Goal: Entertainment & Leisure: Consume media (video, audio)

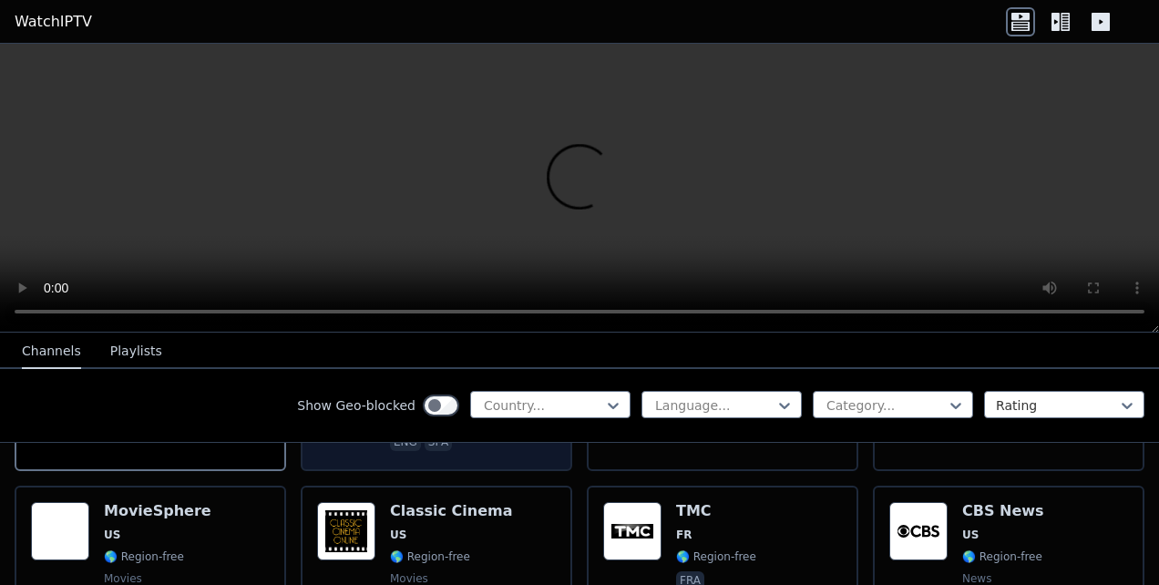
scroll to position [365, 0]
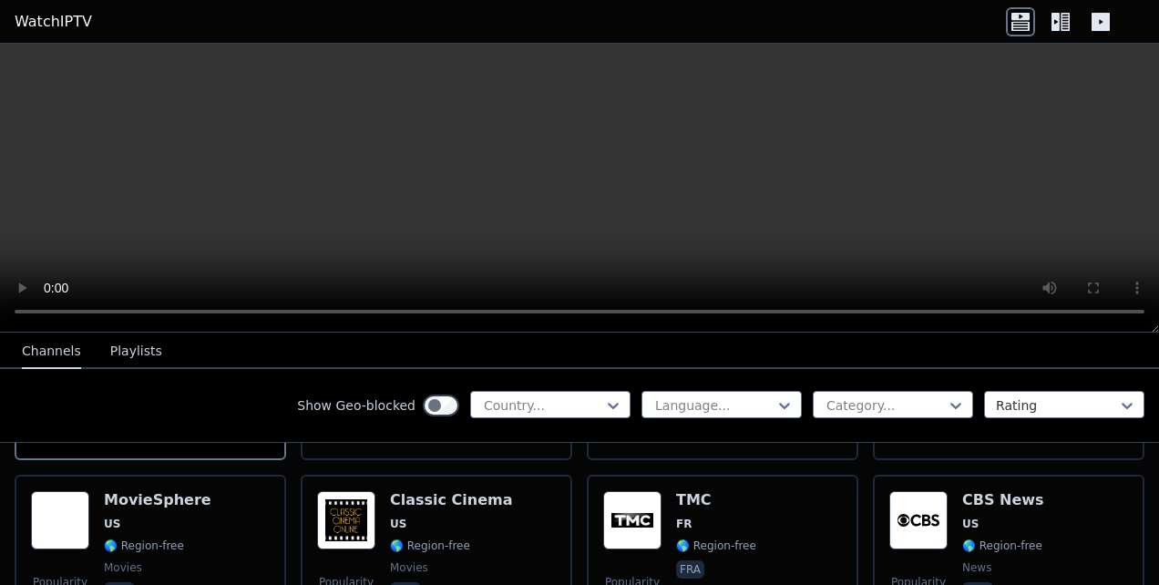
click at [573, 22] on icon at bounding box center [1065, 22] width 9 height 18
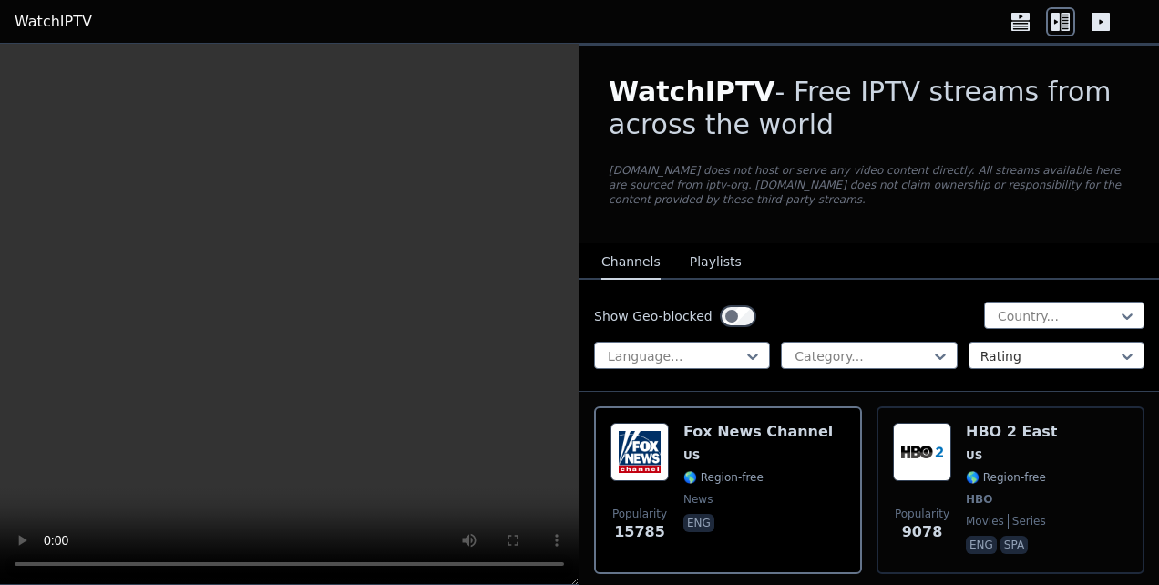
scroll to position [91, 0]
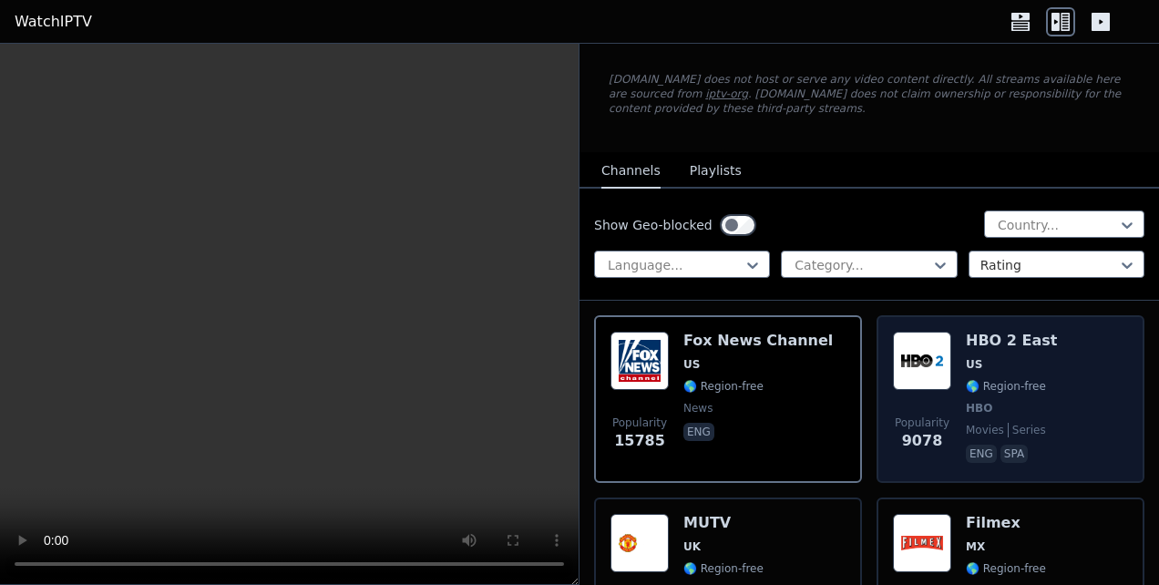
click at [573, 380] on div "Popularity 9078 HBO 2 East US 🌎 Region-free HBO movies series eng spa" at bounding box center [1010, 399] width 235 height 135
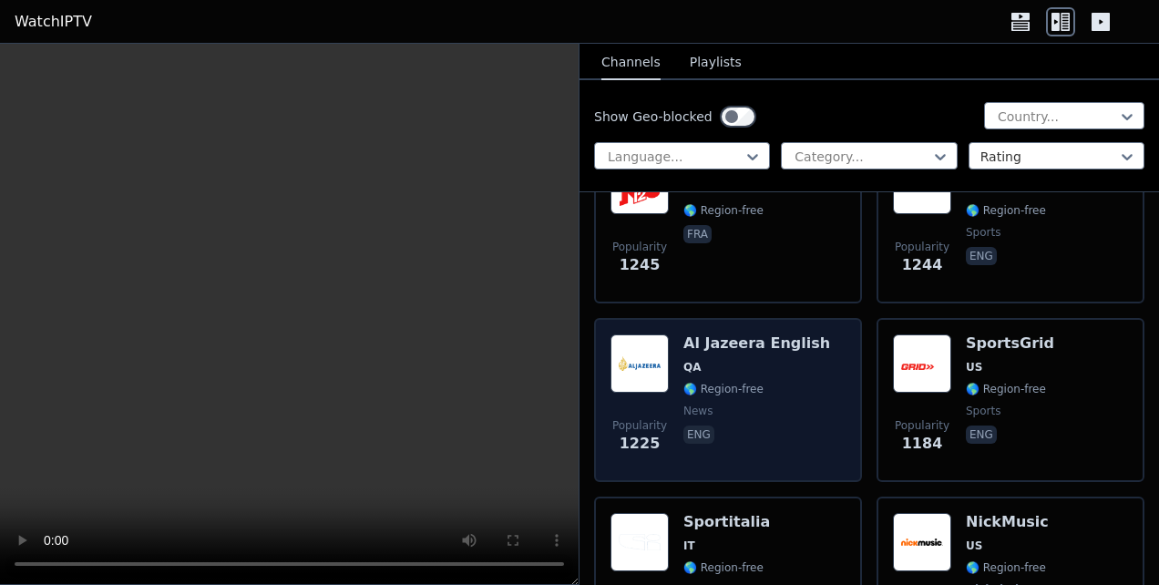
scroll to position [5104, 0]
click at [573, 373] on div "Popularity 1225 Al Jazeera English QA 🌎 Region-free news eng" at bounding box center [728, 400] width 235 height 131
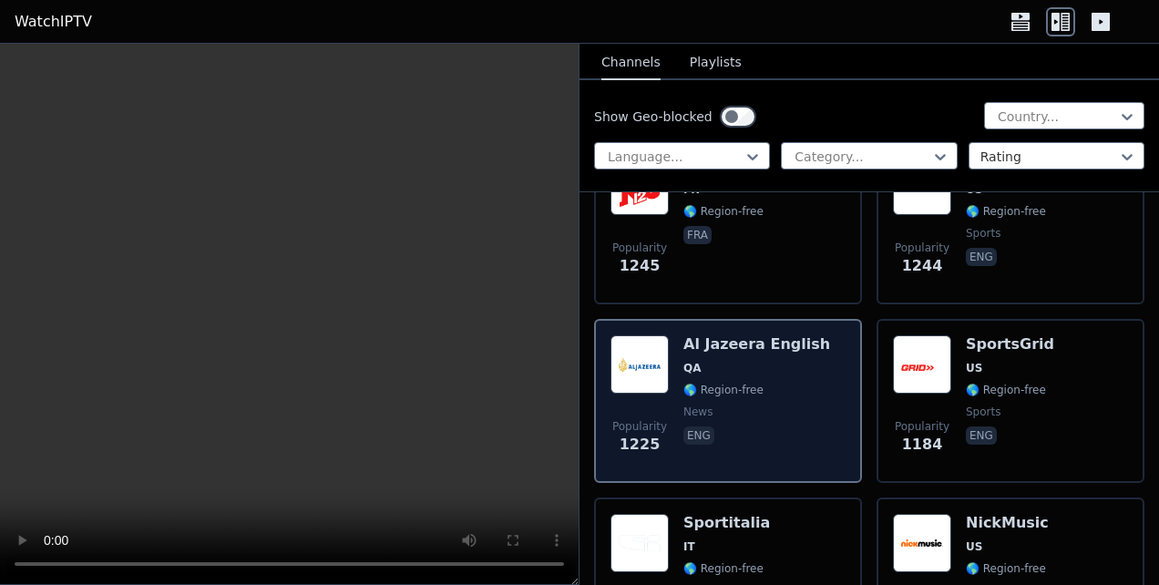
click at [573, 373] on div "Popularity 1225 Al Jazeera English QA 🌎 Region-free news eng" at bounding box center [728, 400] width 235 height 131
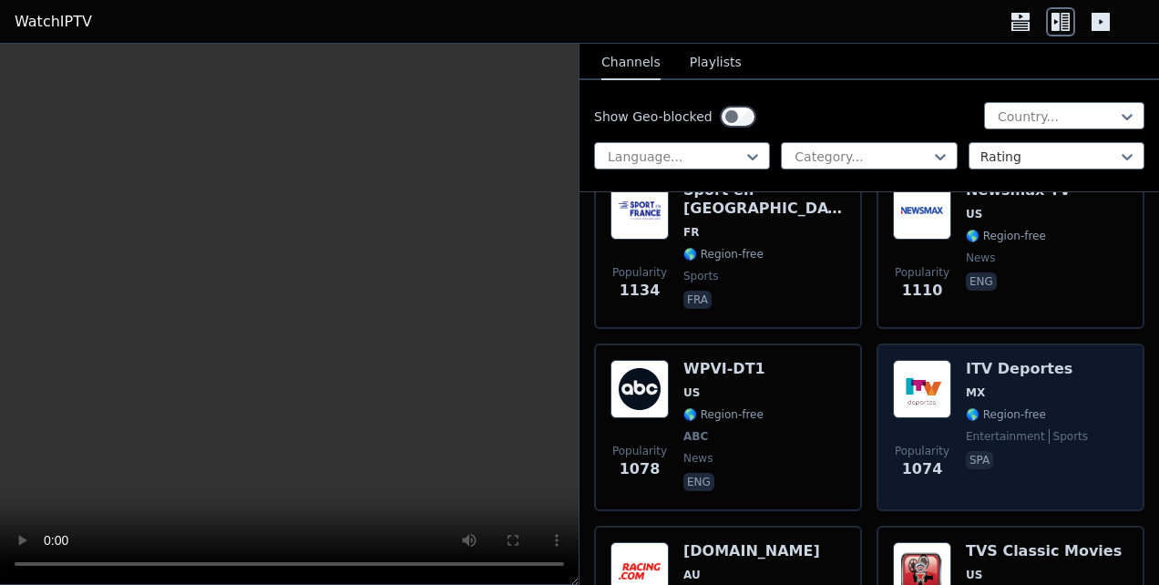
scroll to position [5651, 0]
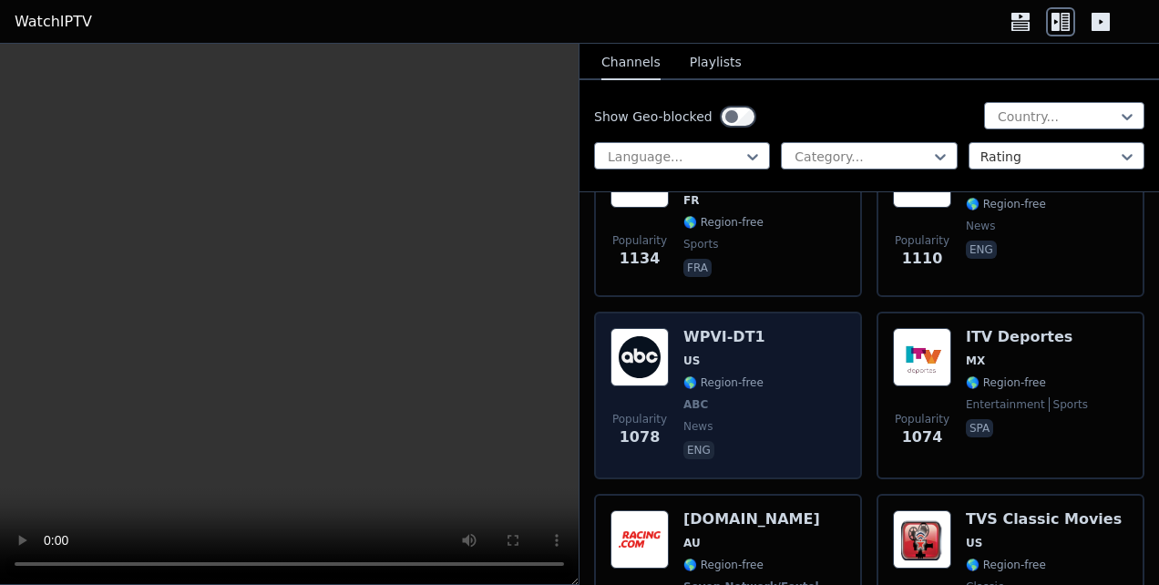
click at [573, 365] on img at bounding box center [640, 357] width 58 height 58
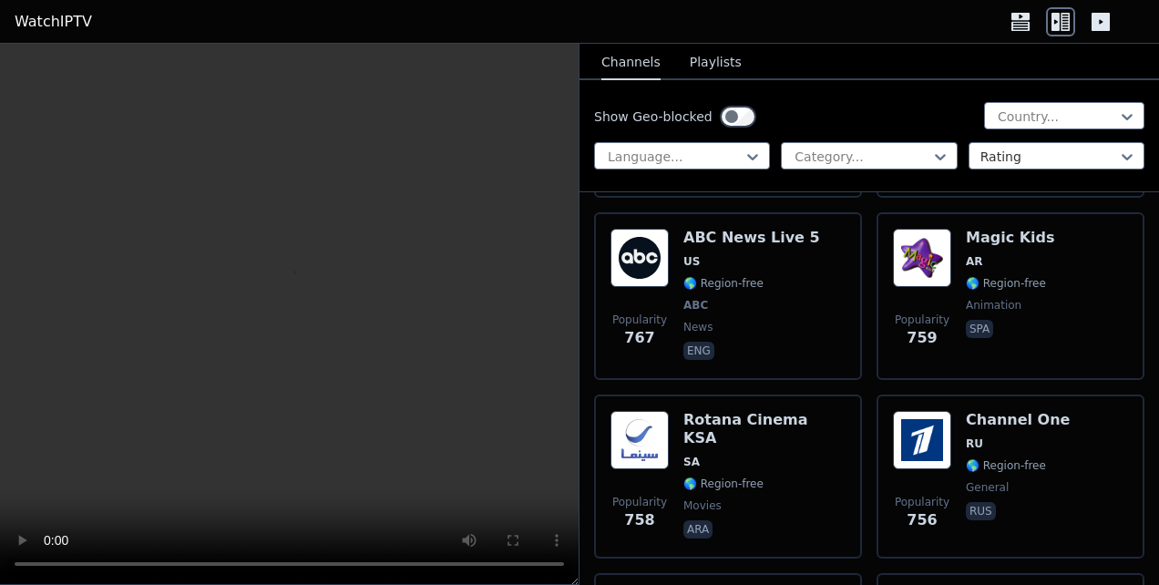
scroll to position [9935, 0]
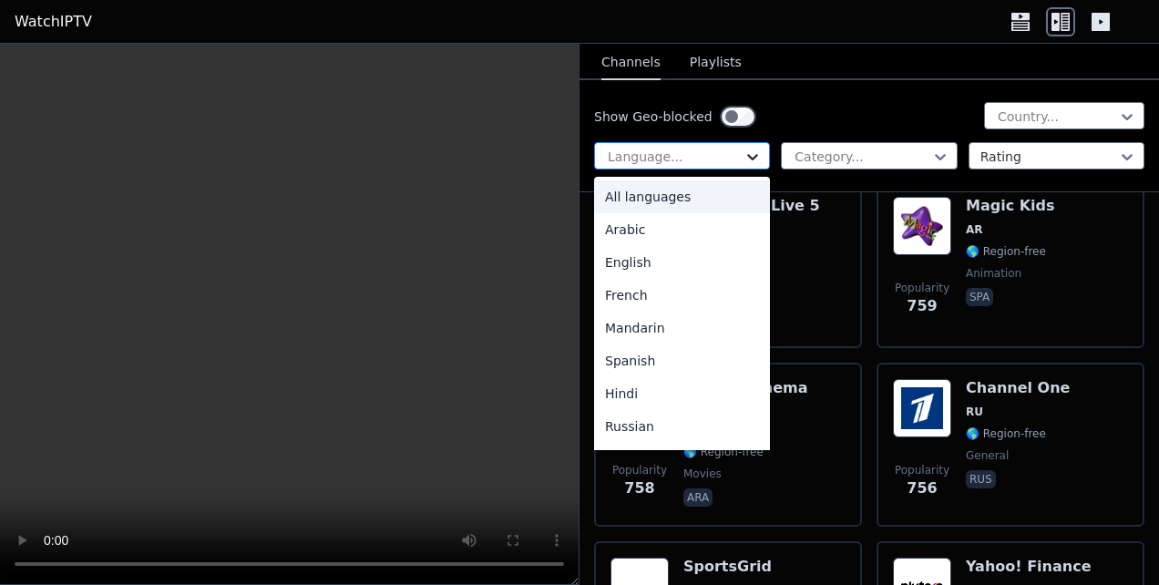
click at [573, 156] on icon at bounding box center [753, 157] width 18 height 18
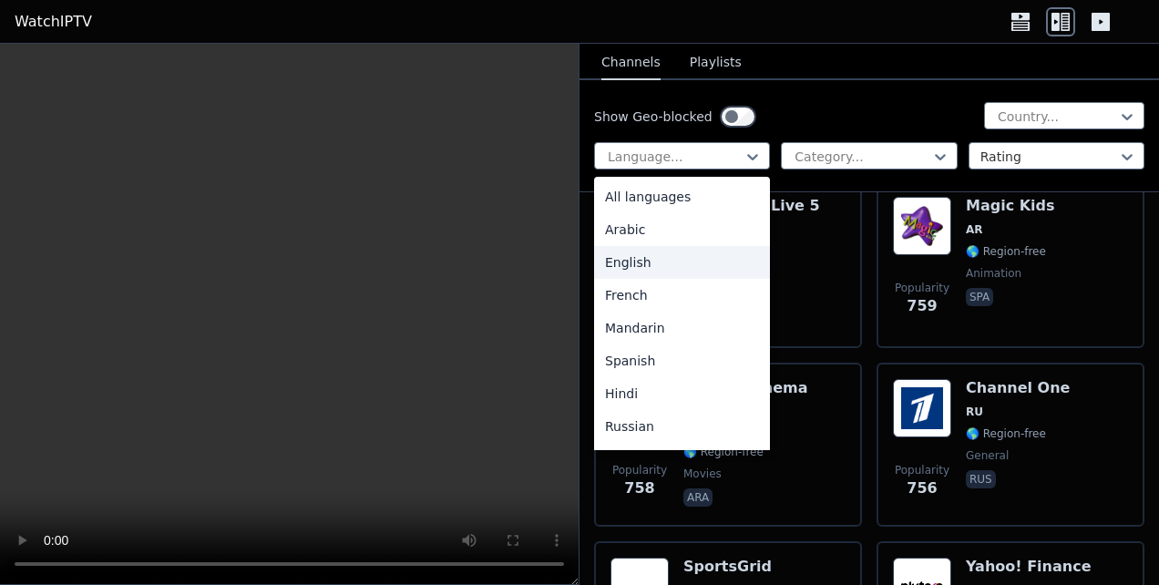
click at [573, 258] on div "English" at bounding box center [682, 262] width 176 height 33
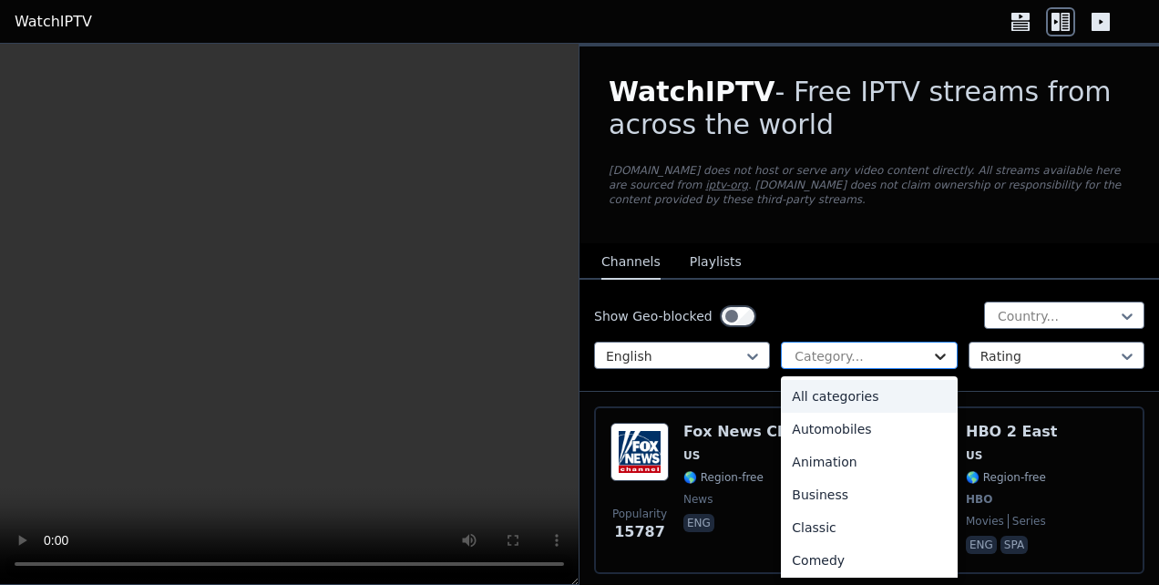
click at [573, 355] on div "Category..." at bounding box center [869, 355] width 176 height 27
click at [573, 399] on div "All categories" at bounding box center [869, 396] width 176 height 33
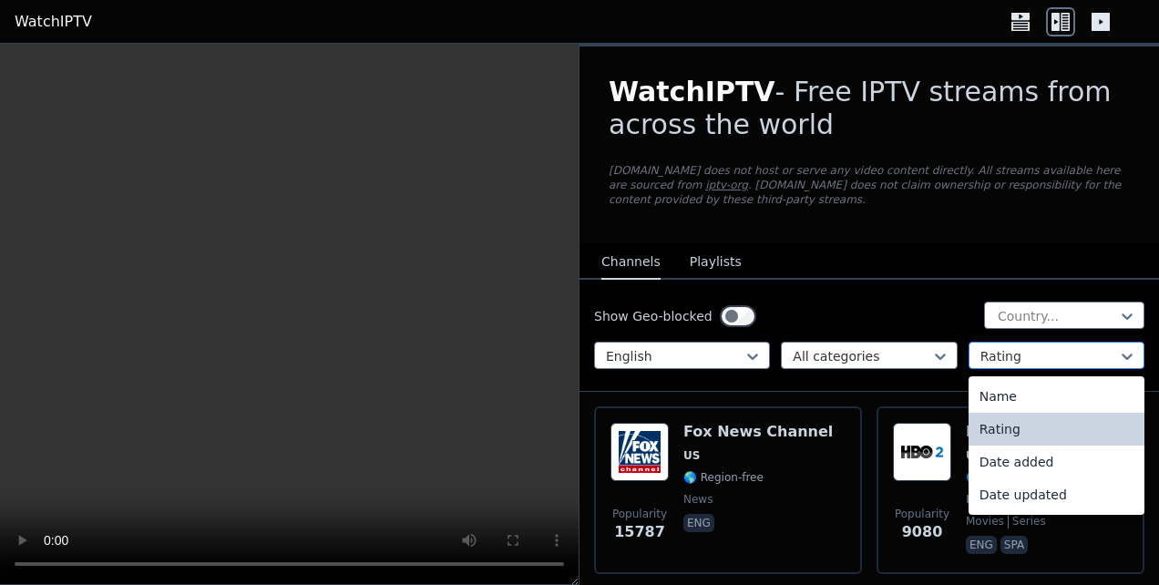
click at [573, 360] on div at bounding box center [1050, 356] width 138 height 18
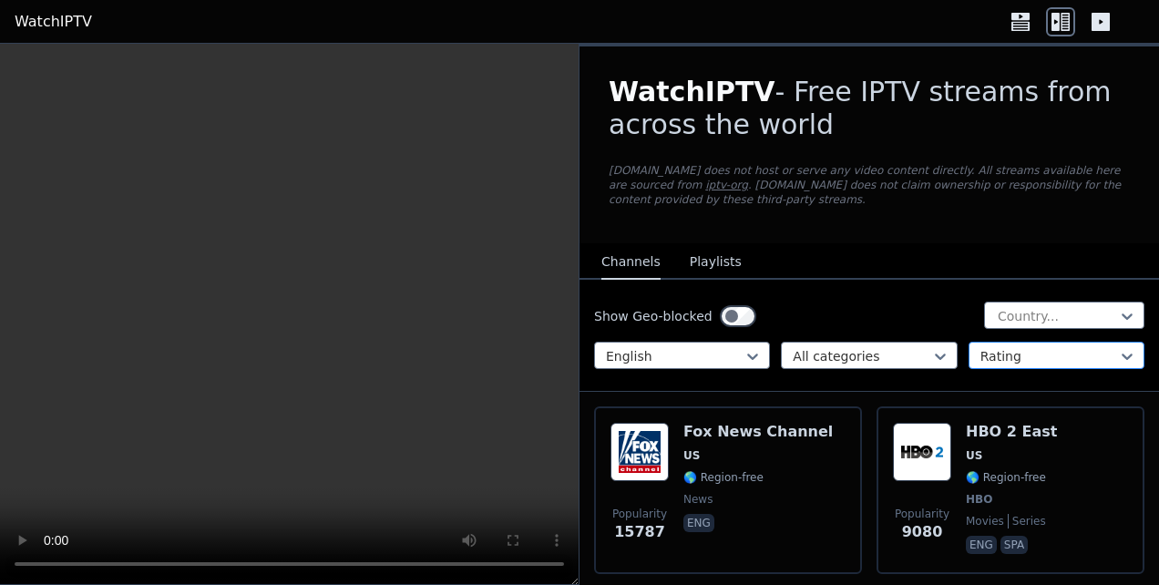
click at [573, 360] on div at bounding box center [1050, 356] width 138 height 18
click at [573, 314] on icon at bounding box center [1127, 316] width 18 height 18
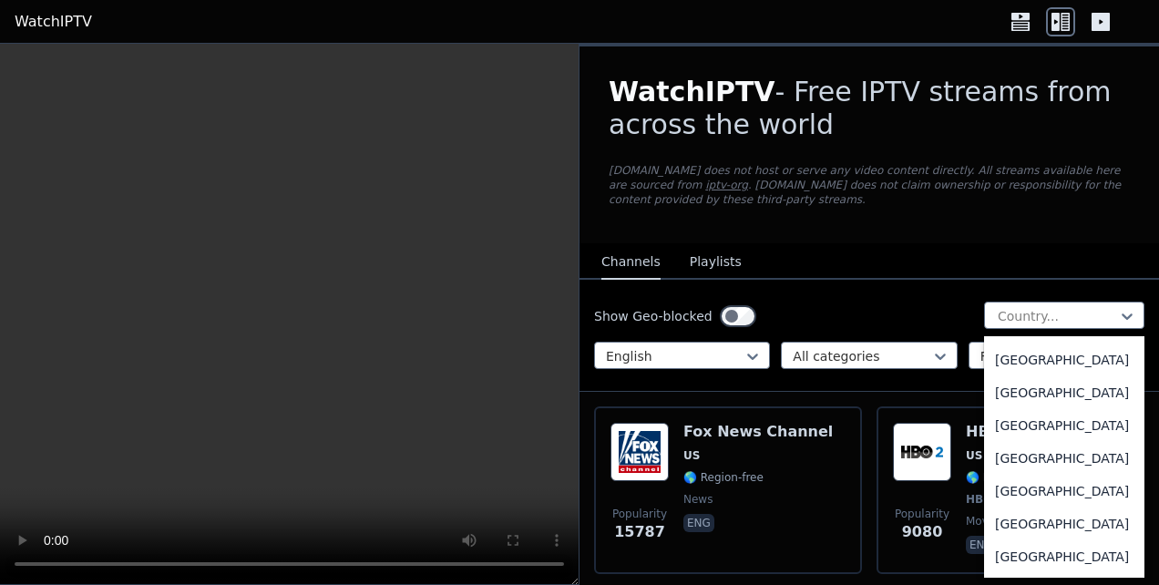
scroll to position [5651, 0]
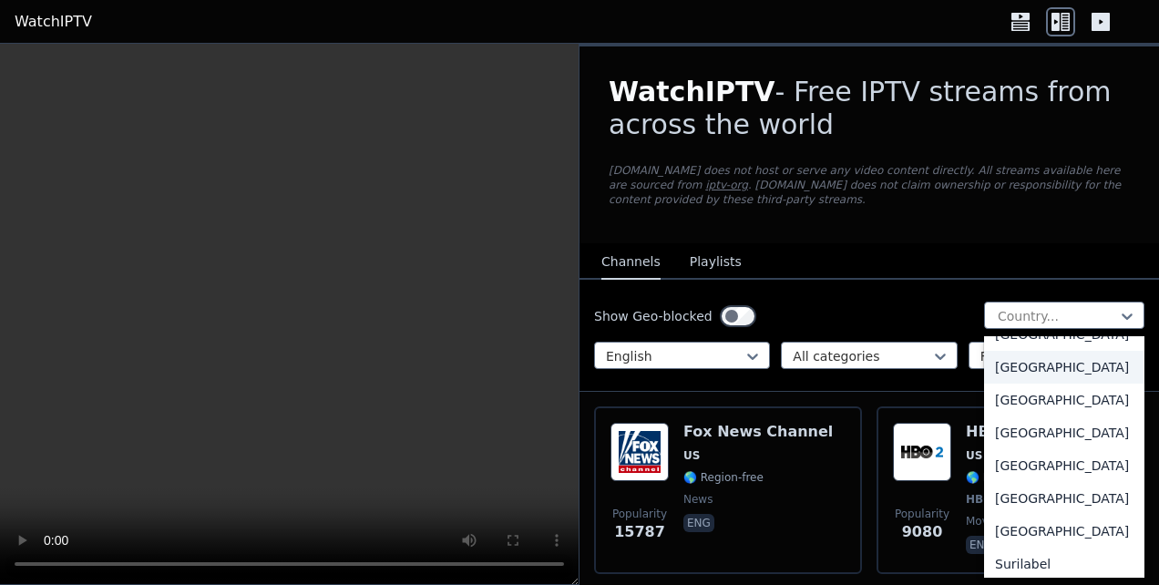
click at [573, 384] on div "South Africa" at bounding box center [1064, 367] width 160 height 33
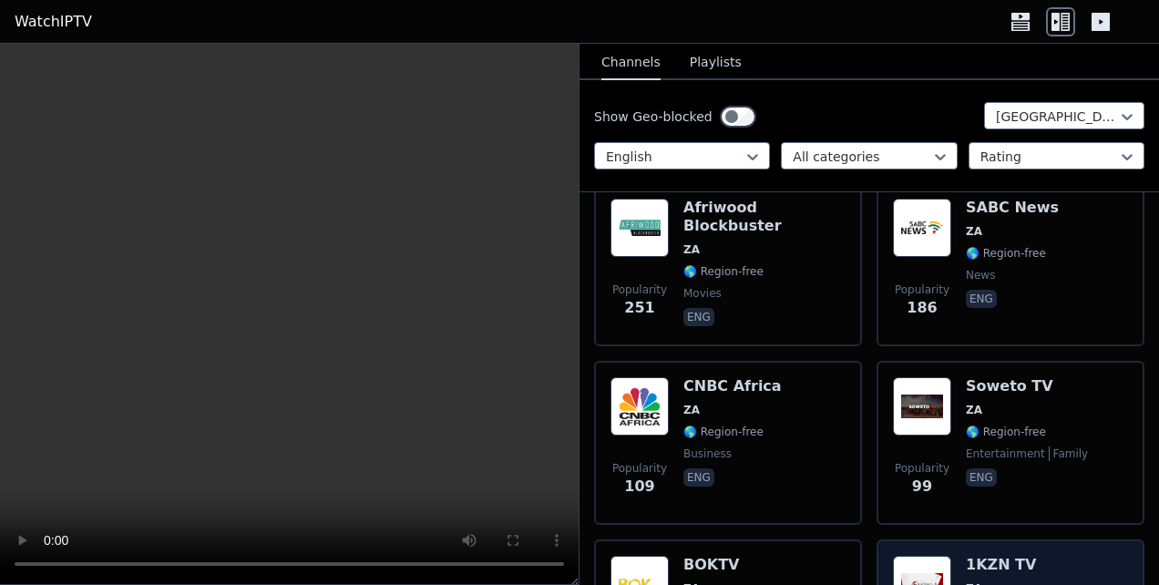
scroll to position [365, 0]
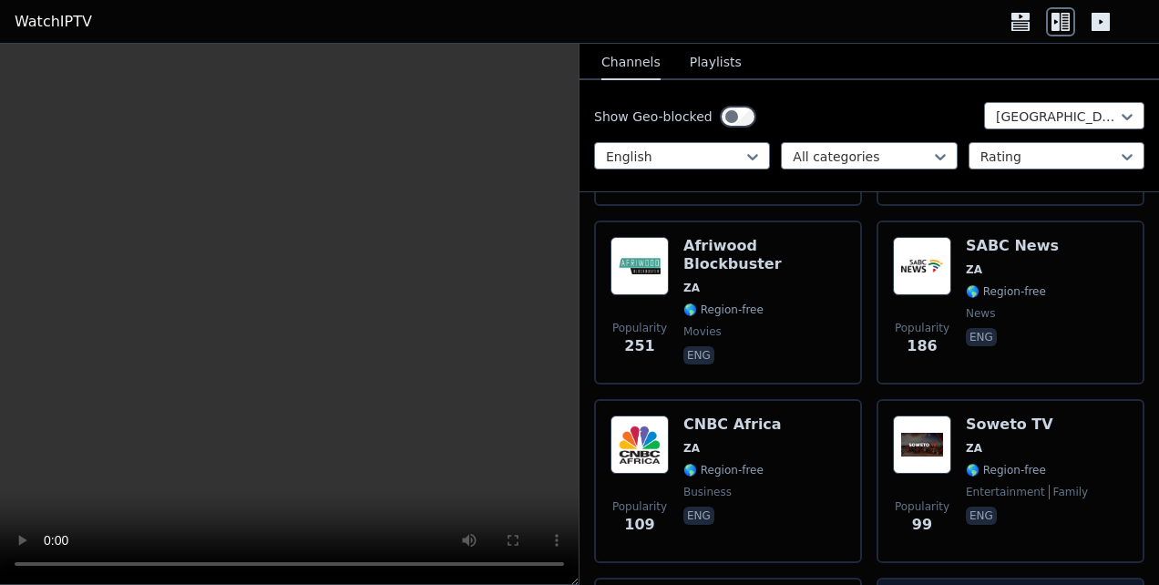
click at [573, 275] on span "ZA" at bounding box center [1012, 269] width 93 height 15
click at [573, 119] on icon at bounding box center [1127, 117] width 18 height 18
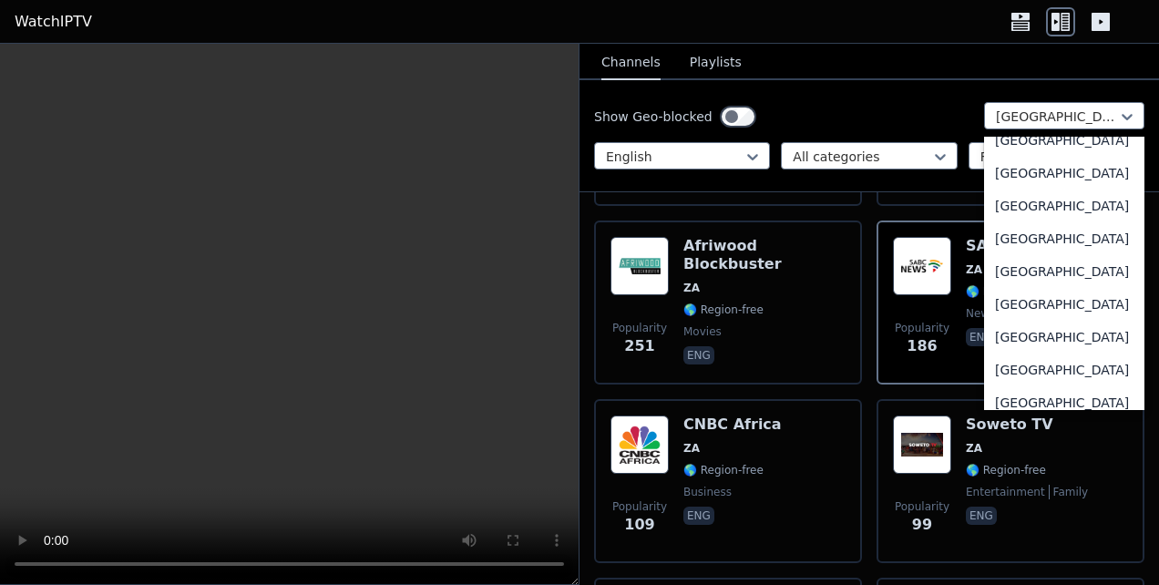
scroll to position [6402, 0]
click at [573, 221] on div "[GEOGRAPHIC_DATA]" at bounding box center [1064, 204] width 160 height 33
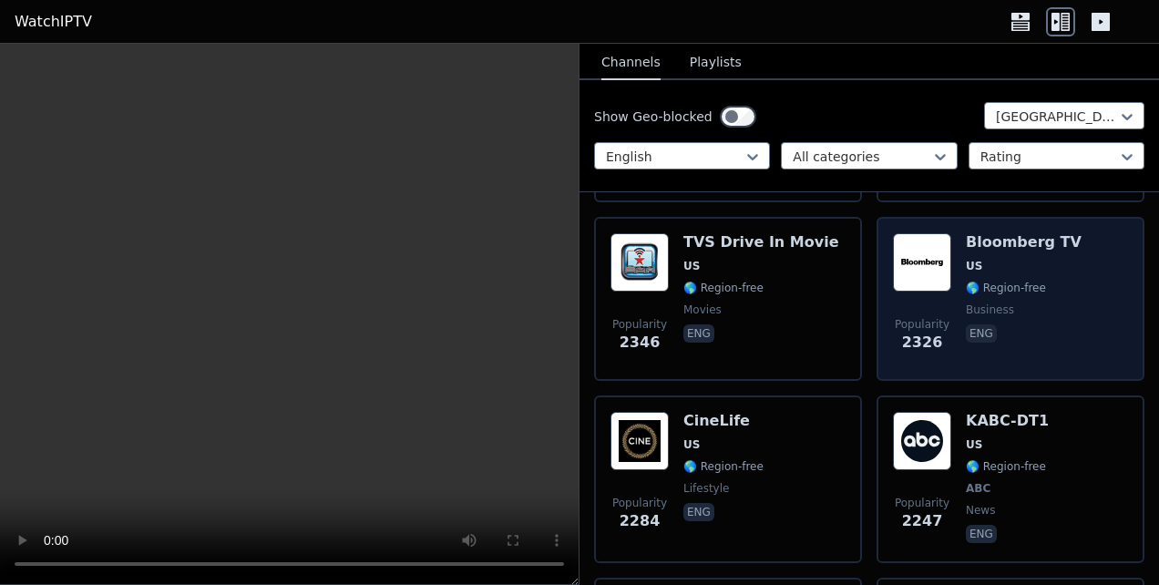
scroll to position [820, 0]
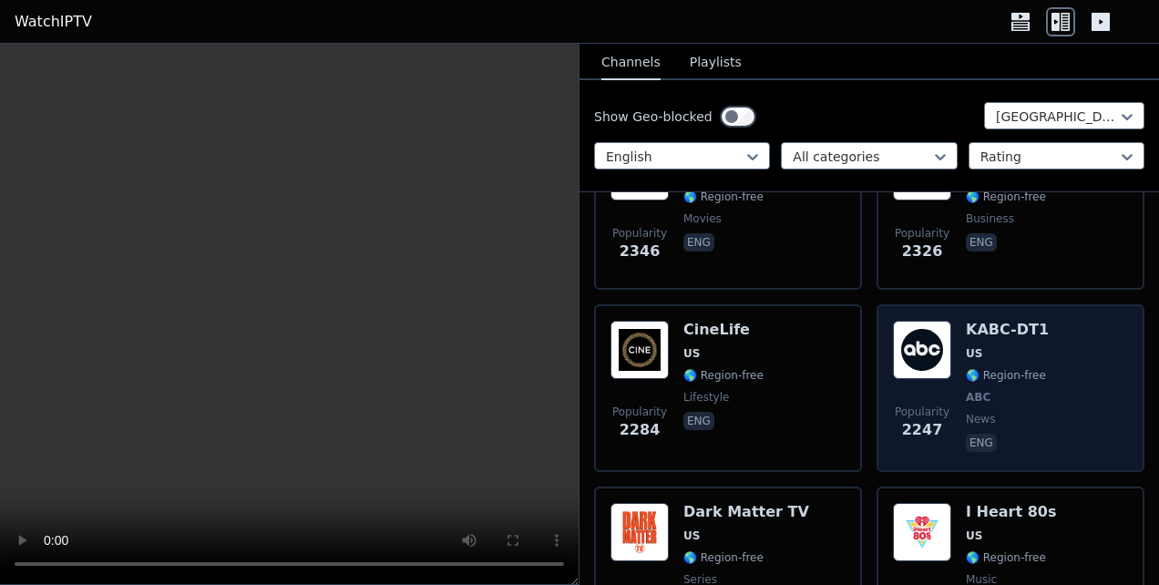
click at [573, 346] on img at bounding box center [922, 350] width 58 height 58
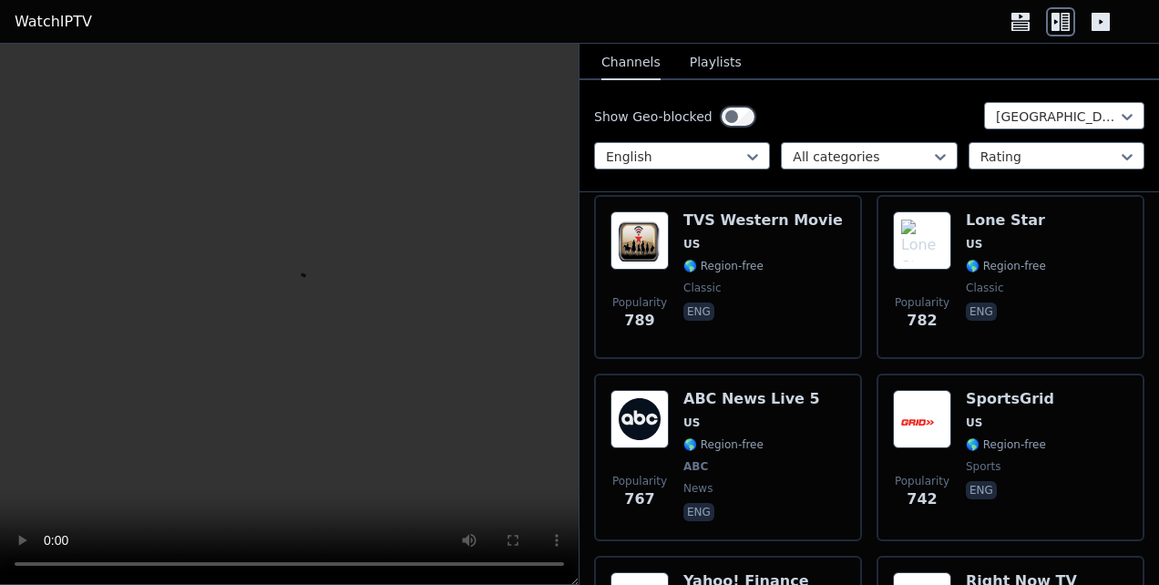
scroll to position [3555, 0]
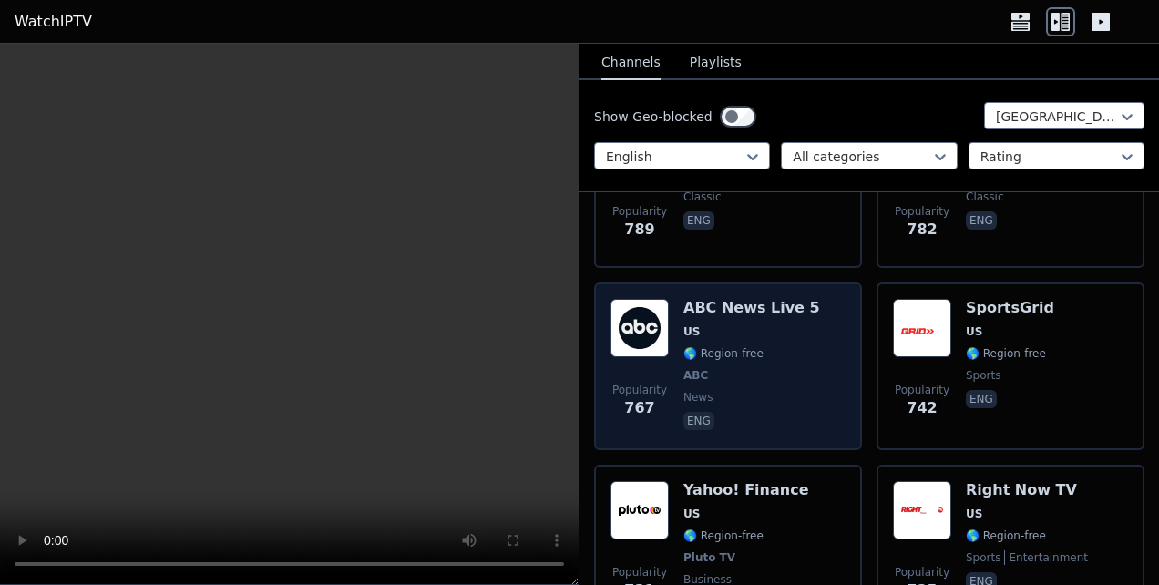
click at [573, 328] on img at bounding box center [640, 328] width 58 height 58
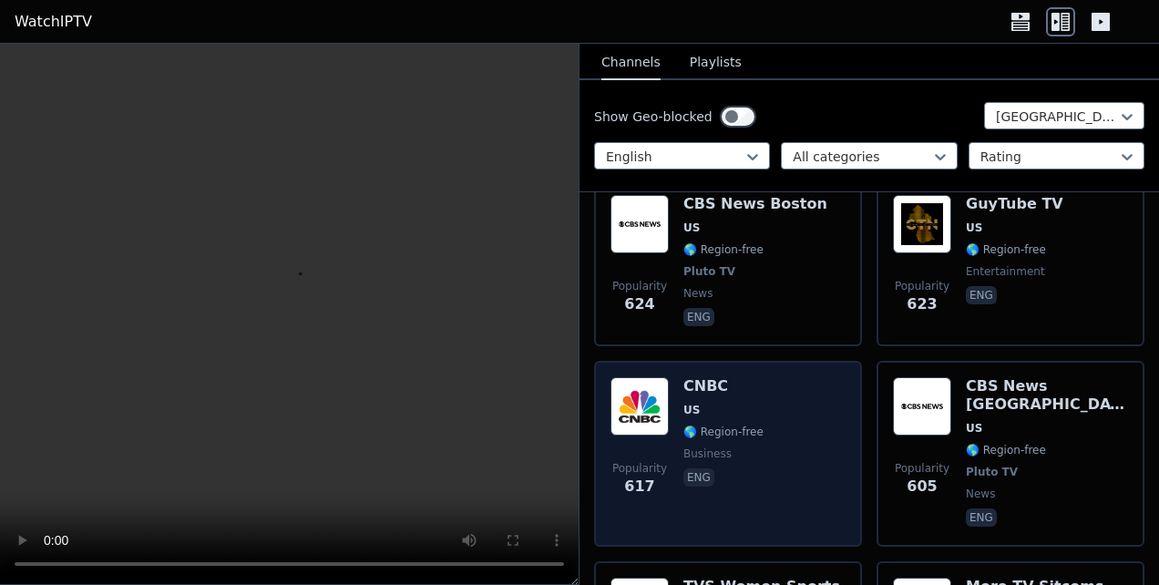
scroll to position [4831, 0]
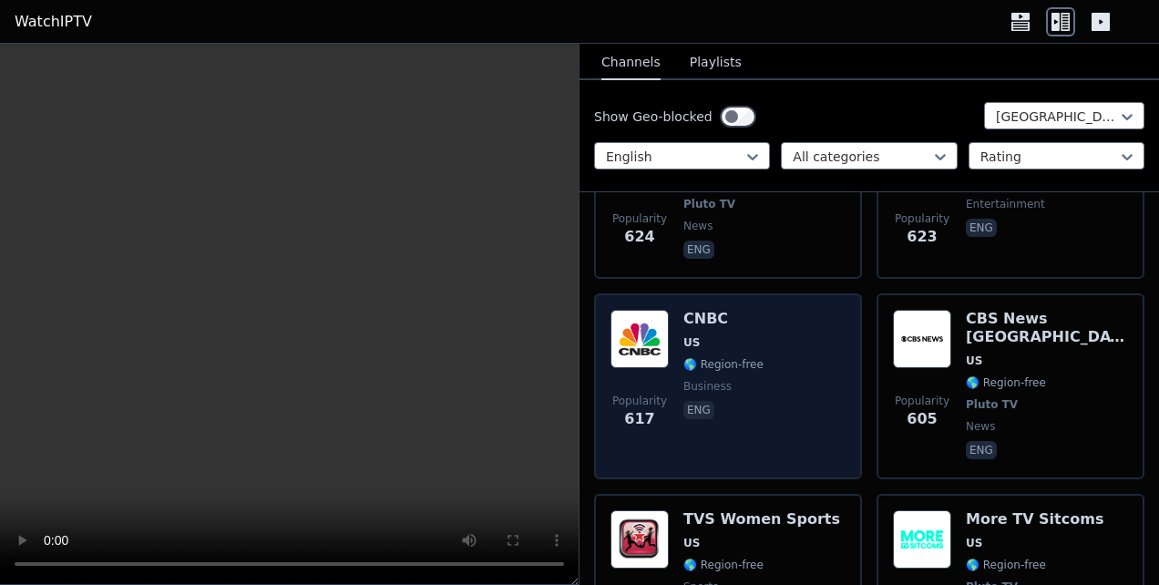
click at [573, 334] on img at bounding box center [640, 339] width 58 height 58
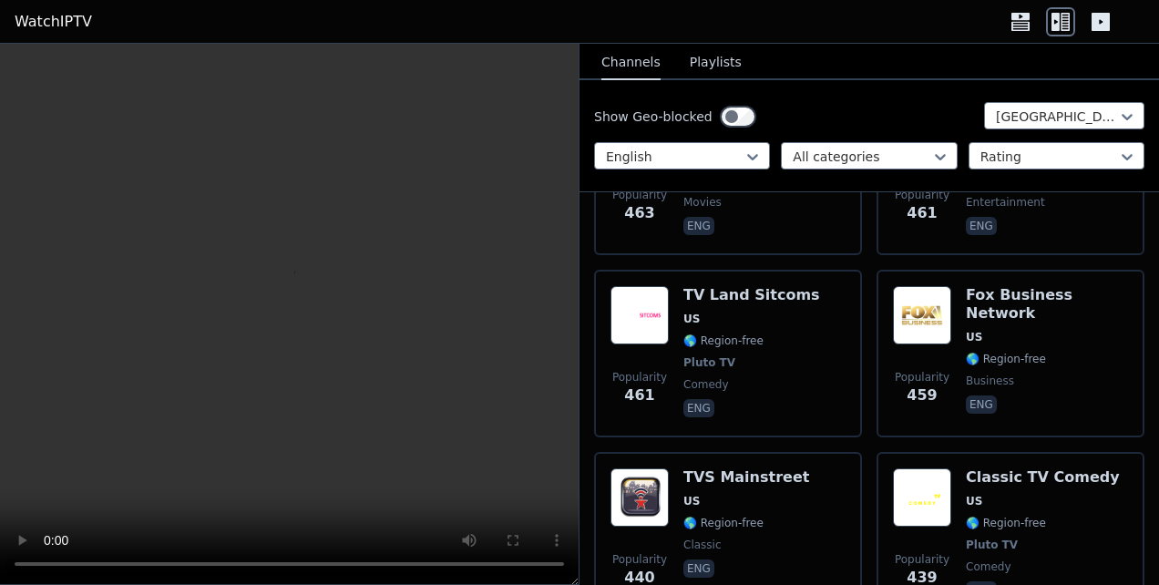
scroll to position [7018, 0]
